Goal: Check status: Check status

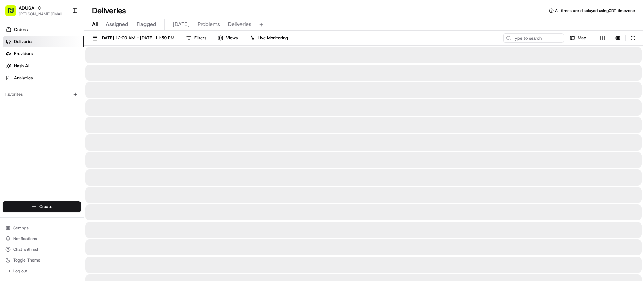
click at [22, 261] on span "Toggle Theme" at bounding box center [26, 259] width 27 height 5
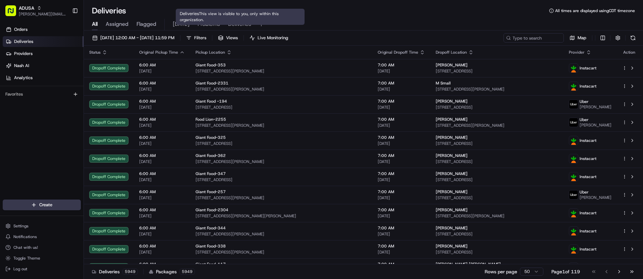
click at [233, 23] on span "Deliveries" at bounding box center [239, 24] width 23 height 8
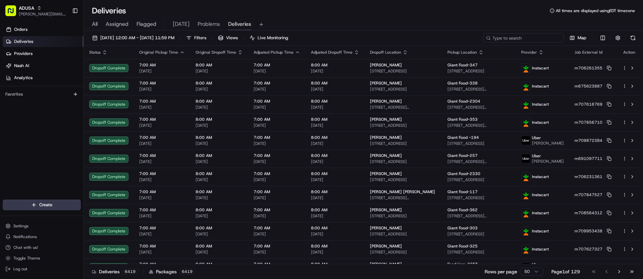
click at [522, 38] on input at bounding box center [524, 37] width 81 height 9
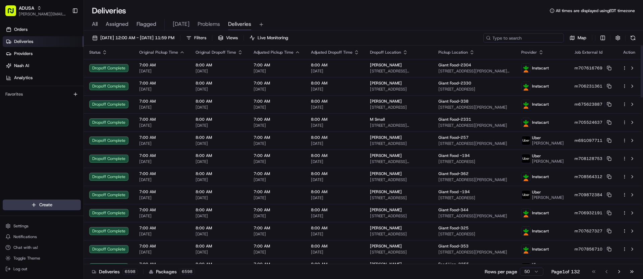
paste input "m709207503"
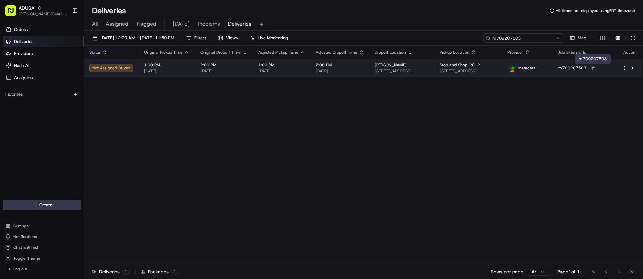
type input "m709207503"
click at [596, 70] on icon at bounding box center [593, 68] width 5 height 5
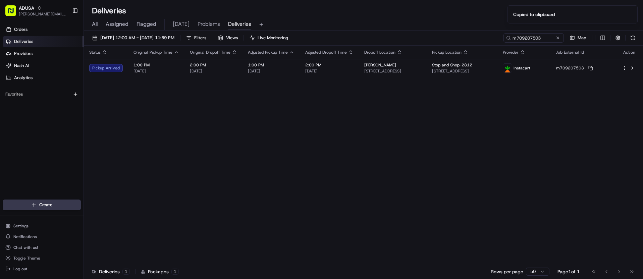
click at [16, 128] on div "Orders Deliveries Providers [PERSON_NAME] Analytics Favorites" at bounding box center [42, 112] width 84 height 182
click at [556, 39] on button at bounding box center [558, 38] width 7 height 7
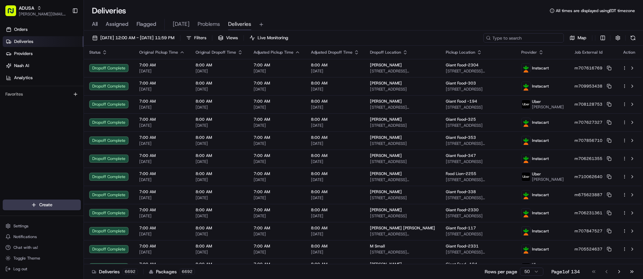
click at [541, 39] on input at bounding box center [524, 37] width 81 height 9
paste input "m707813104"
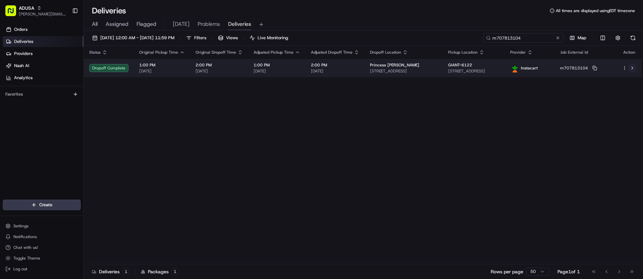
type input "m707813104"
click at [634, 67] on button at bounding box center [633, 68] width 8 height 8
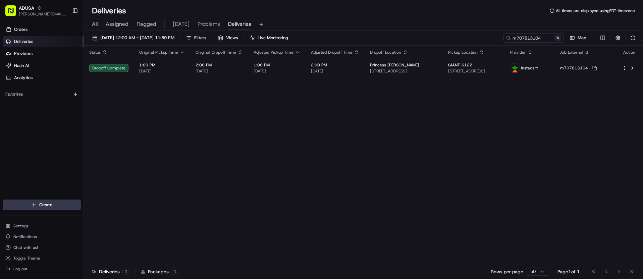
click at [560, 38] on button at bounding box center [558, 38] width 7 height 7
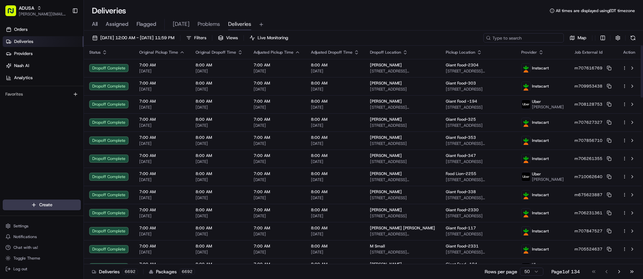
click at [547, 37] on input at bounding box center [524, 37] width 81 height 9
paste input "m702130229"
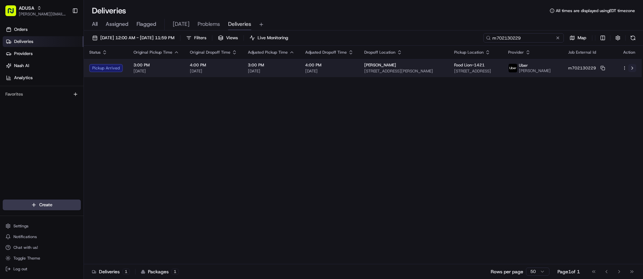
type input "m702130229"
click at [633, 69] on button at bounding box center [633, 68] width 8 height 8
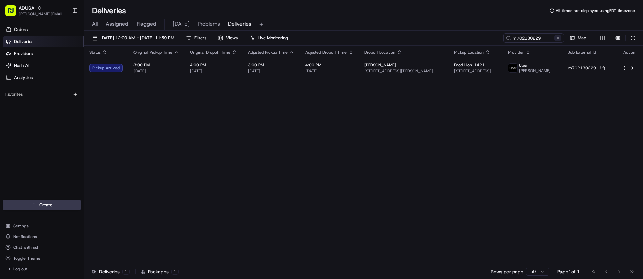
click at [556, 39] on button at bounding box center [558, 38] width 7 height 7
